Goal: Book appointment/travel/reservation

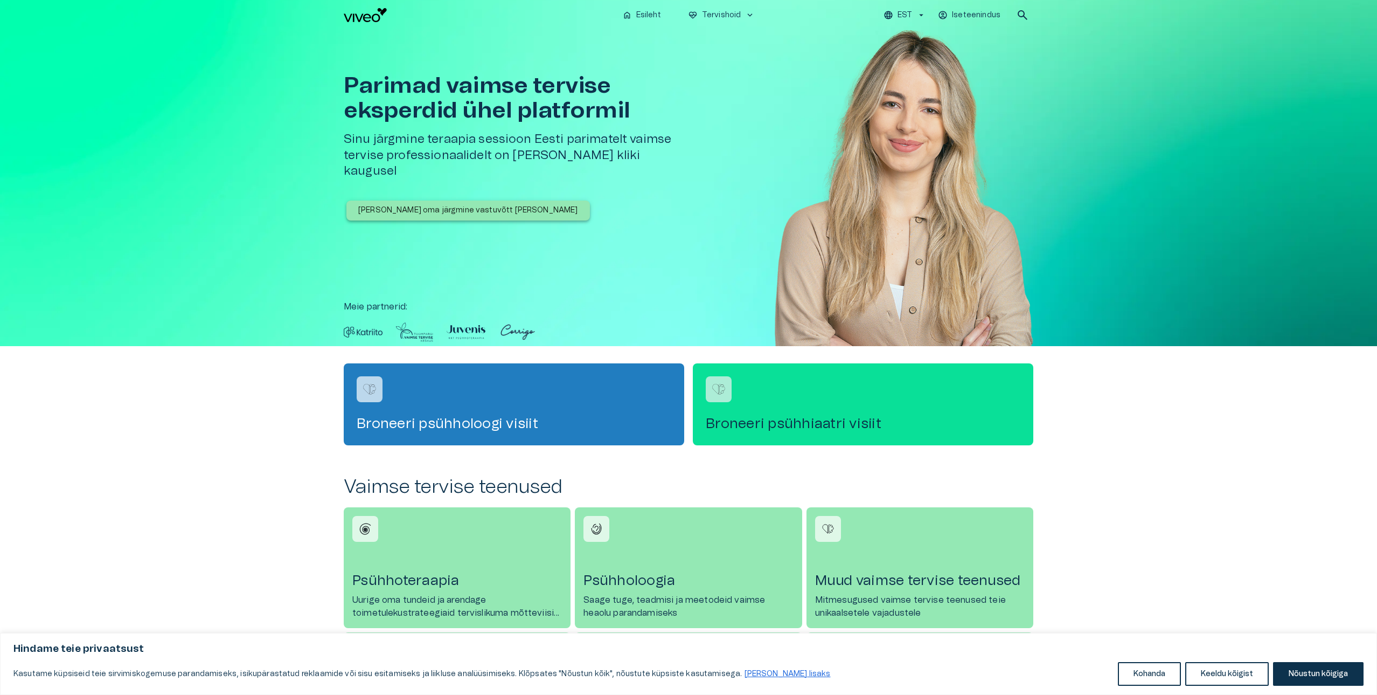
click at [775, 398] on div "Broneeri psühhiaatri visiit" at bounding box center [863, 404] width 341 height 82
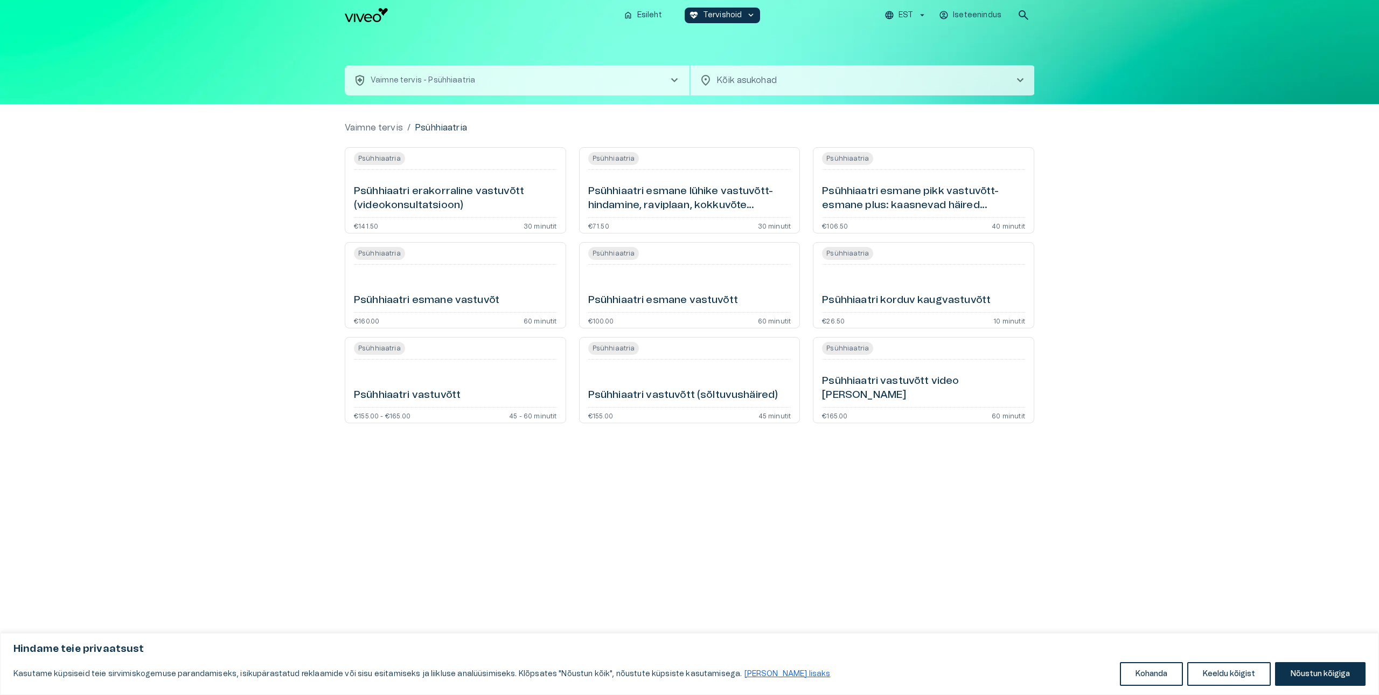
click at [666, 297] on h6 "Psühhiaatri esmane vastuvõtt" at bounding box center [663, 300] width 150 height 15
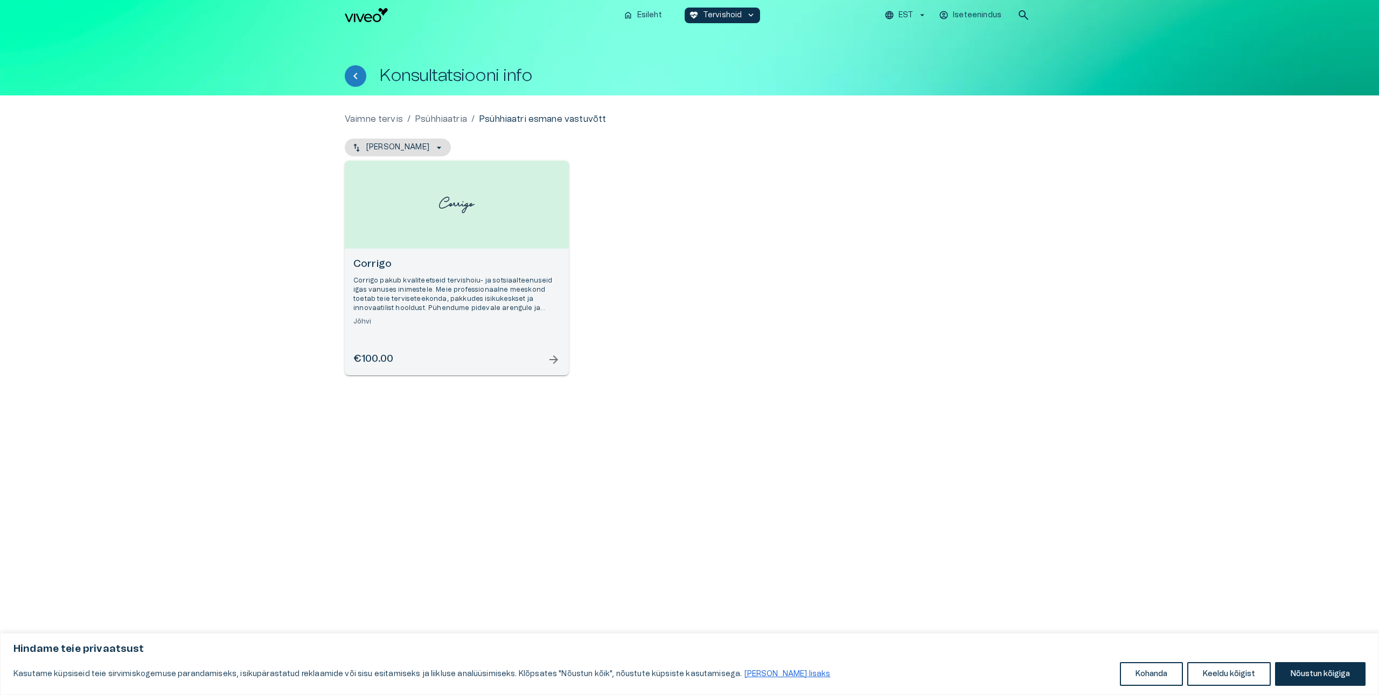
click at [539, 323] on h6 "Jõhvi" at bounding box center [456, 321] width 207 height 9
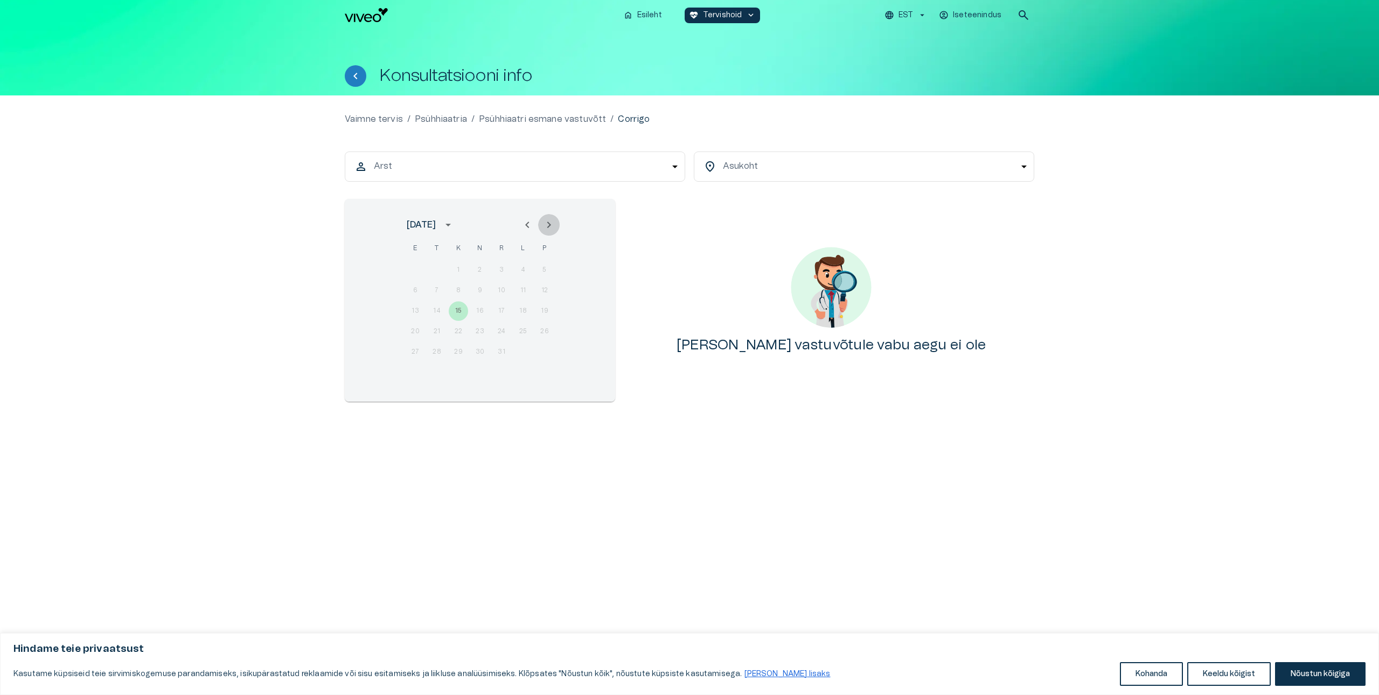
click at [544, 226] on icon "Next month" at bounding box center [549, 224] width 13 height 13
click at [546, 227] on icon "Next month" at bounding box center [549, 224] width 13 height 13
click at [545, 228] on icon "Next month" at bounding box center [549, 224] width 13 height 13
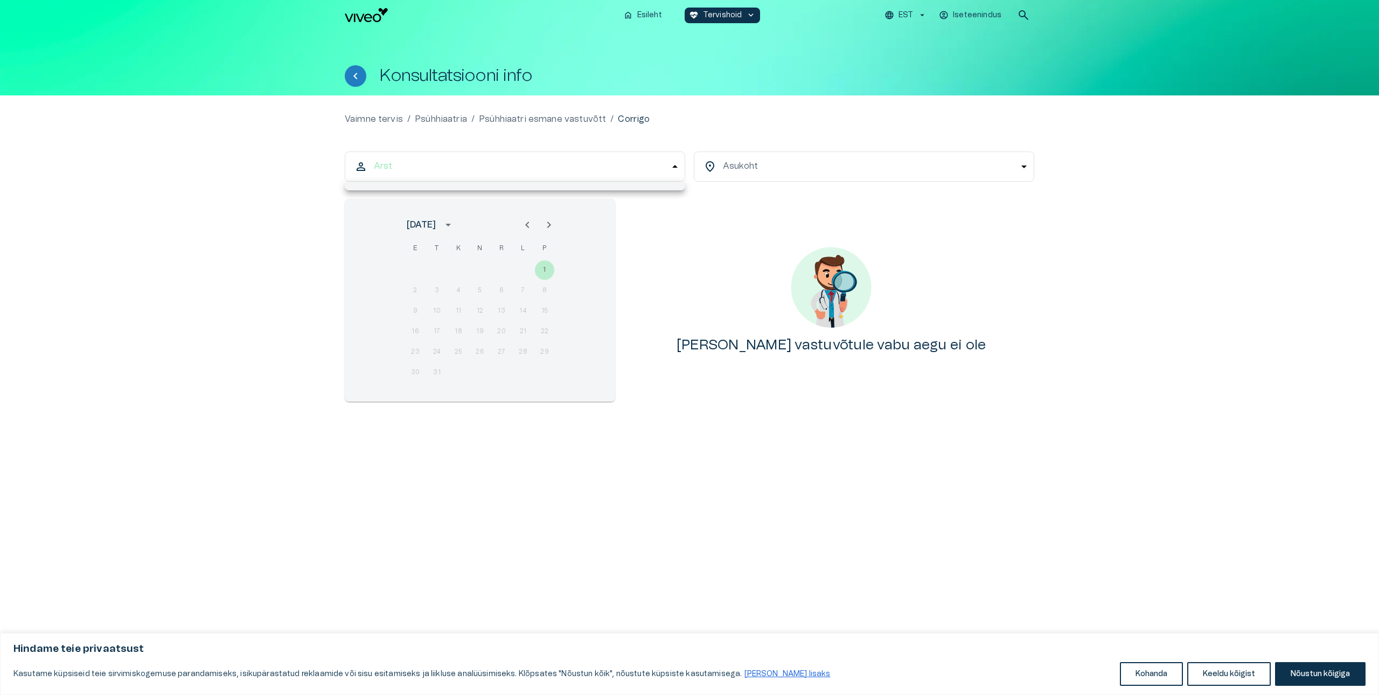
click at [615, 176] on body "Hindame teie privaatsust Kasutame küpsiseid teie sirvimiskogemuse parandamiseks…" at bounding box center [689, 347] width 1379 height 695
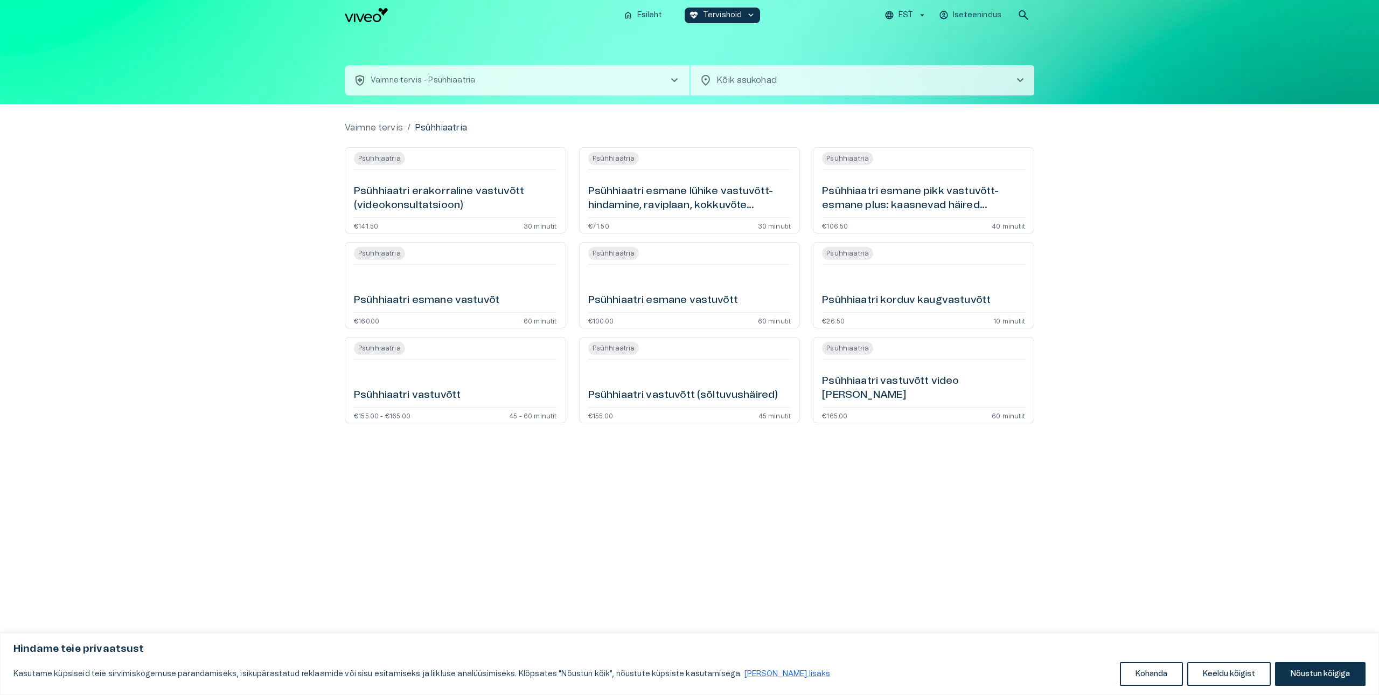
click at [442, 368] on div "Psühhiaatri vastuvõtt" at bounding box center [455, 383] width 203 height 39
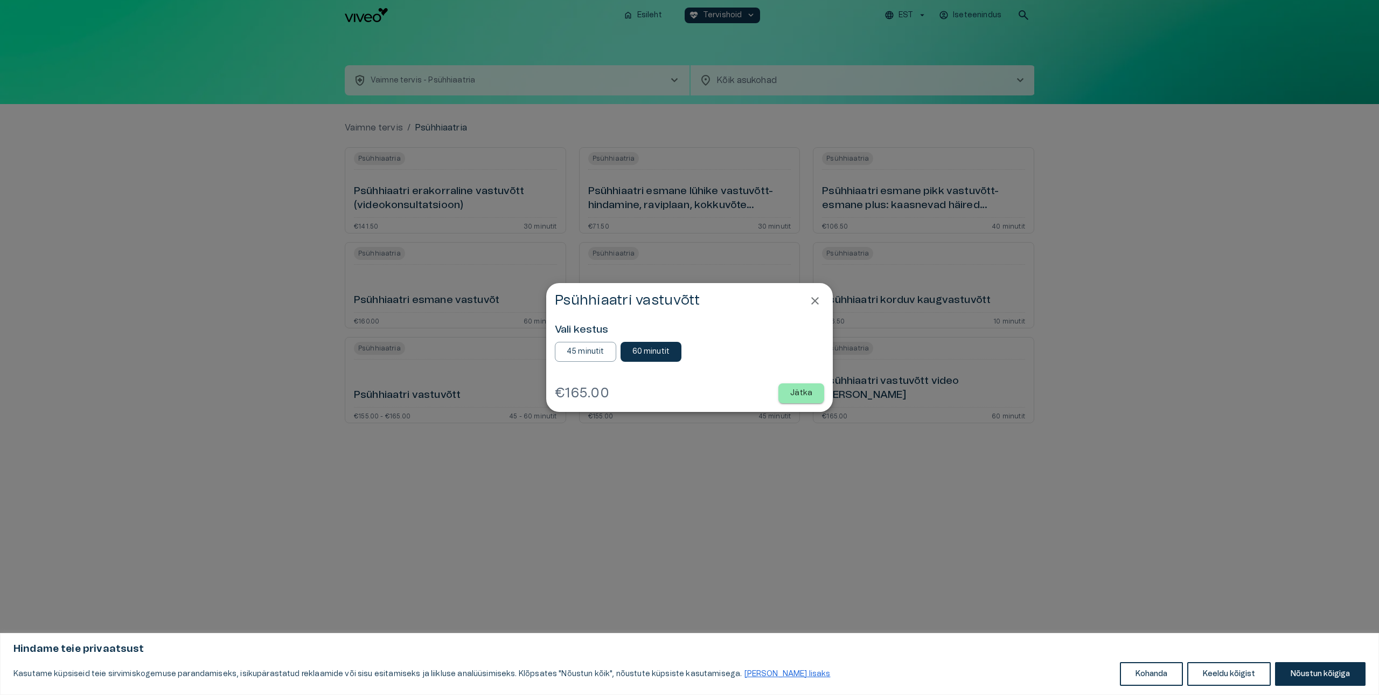
click at [585, 349] on p "45 minutit" at bounding box center [586, 351] width 38 height 11
click at [815, 393] on button "Jätka" at bounding box center [802, 393] width 46 height 20
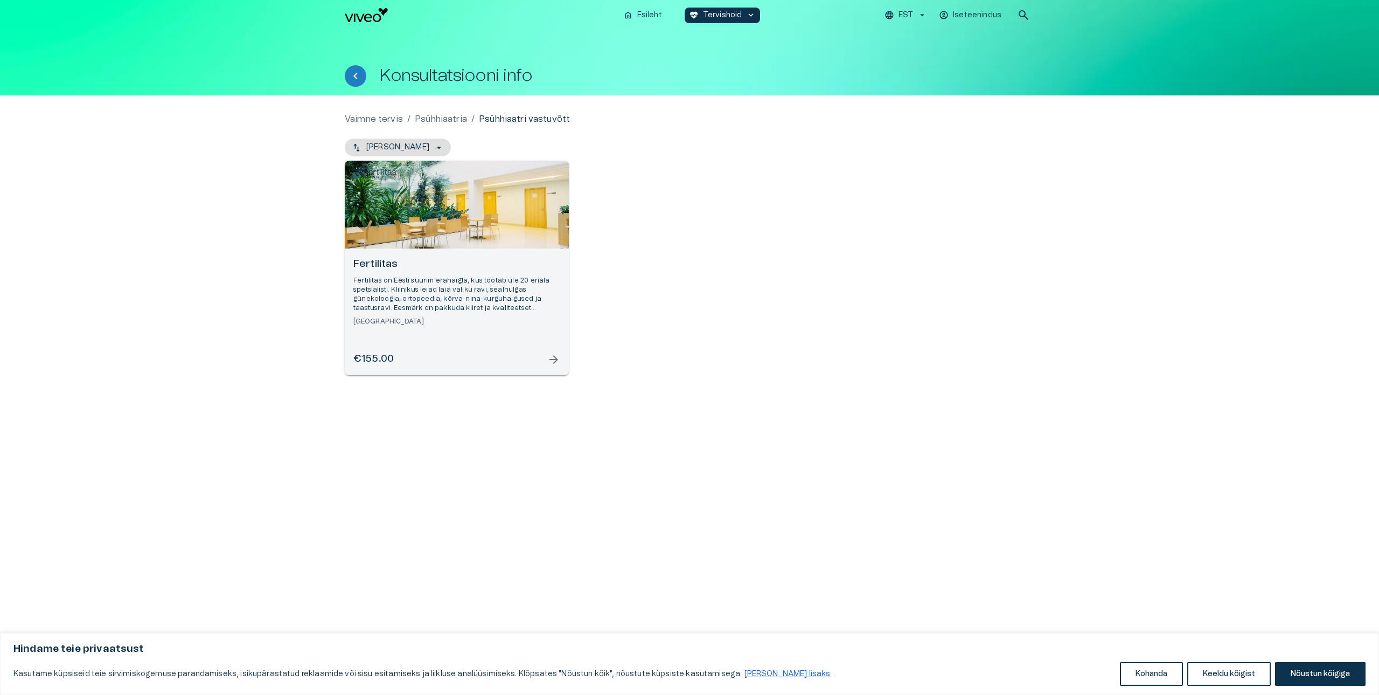
click at [534, 318] on h6 "[GEOGRAPHIC_DATA]" at bounding box center [456, 321] width 207 height 9
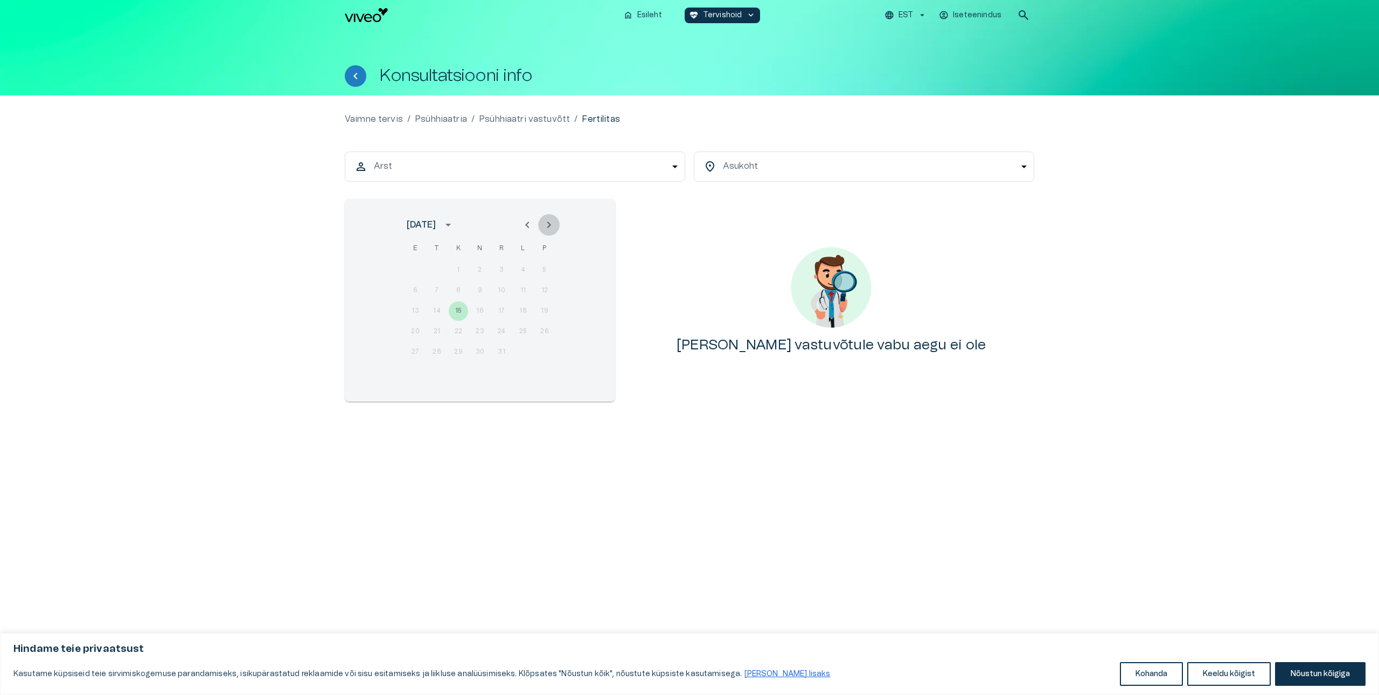
click at [549, 224] on icon "Next month" at bounding box center [549, 224] width 13 height 13
